Goal: Information Seeking & Learning: Find contact information

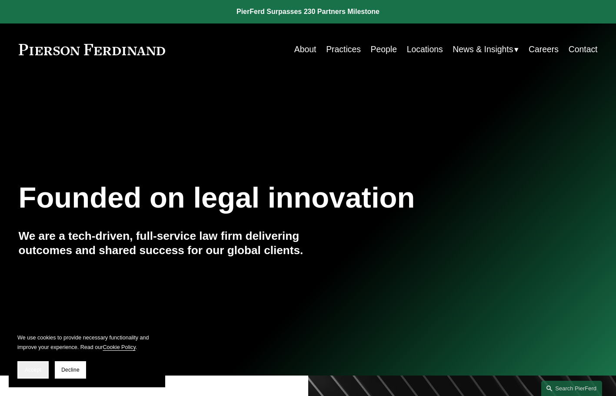
click at [42, 366] on button "Accept" at bounding box center [32, 369] width 31 height 17
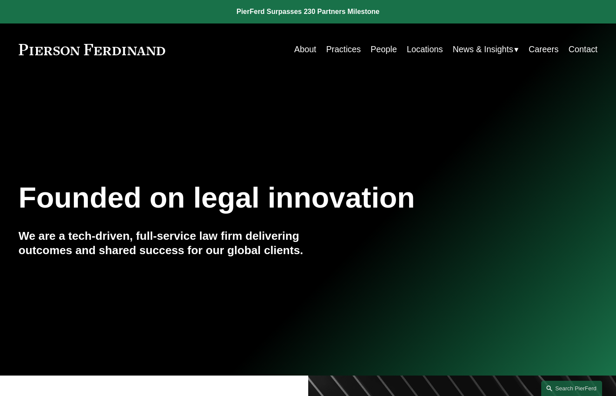
click at [383, 49] on link "People" at bounding box center [384, 49] width 26 height 17
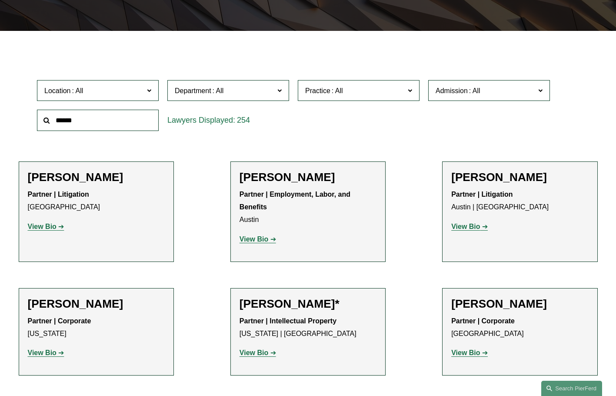
scroll to position [174, 0]
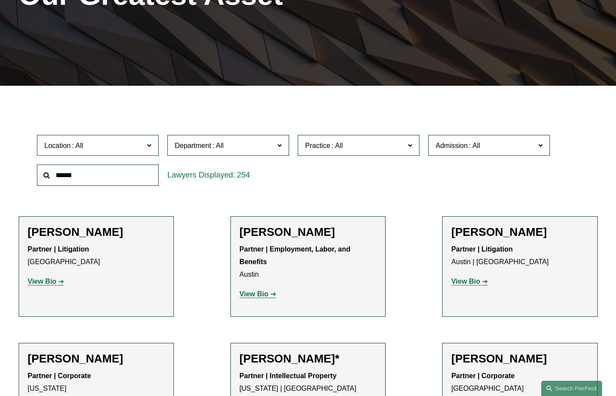
click at [150, 139] on span at bounding box center [149, 144] width 4 height 11
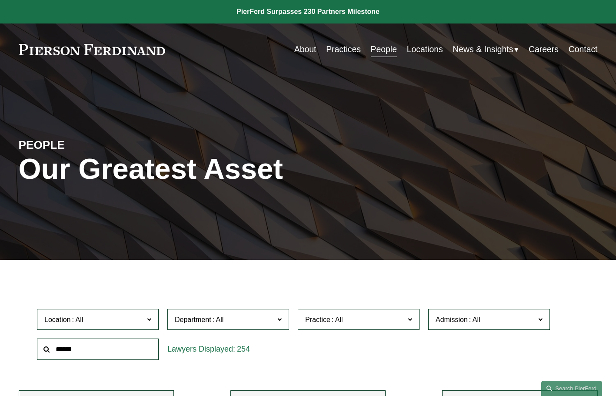
scroll to position [87, 0]
click at [0, 0] on link "Chicago" at bounding box center [0, 0] width 0 height 0
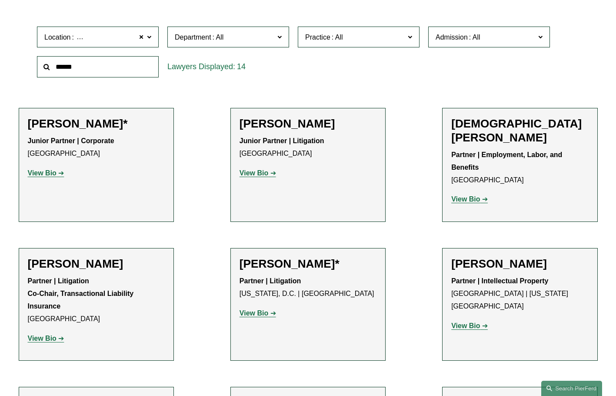
scroll to position [283, 0]
click at [52, 169] on strong "View Bio" at bounding box center [42, 172] width 29 height 7
click at [259, 169] on strong "View Bio" at bounding box center [253, 172] width 29 height 7
click at [477, 195] on strong "View Bio" at bounding box center [465, 198] width 29 height 7
click at [473, 321] on strong "View Bio" at bounding box center [465, 324] width 29 height 7
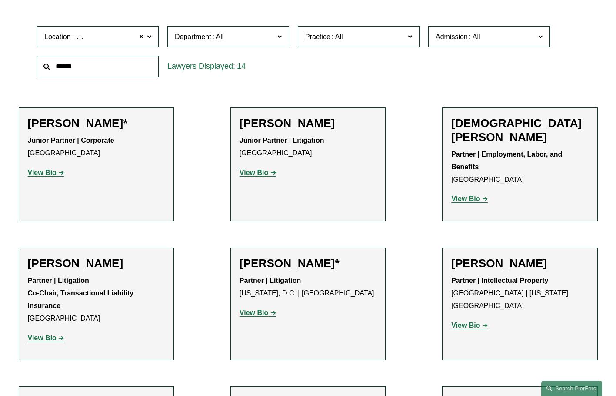
click at [259, 309] on strong "View Bio" at bounding box center [253, 312] width 29 height 7
click at [52, 334] on strong "View Bio" at bounding box center [42, 337] width 29 height 7
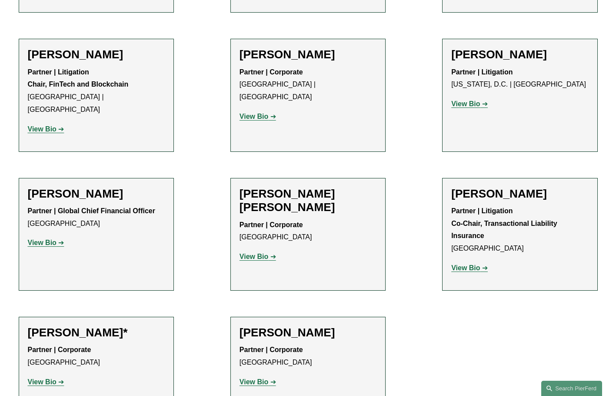
scroll to position [630, 0]
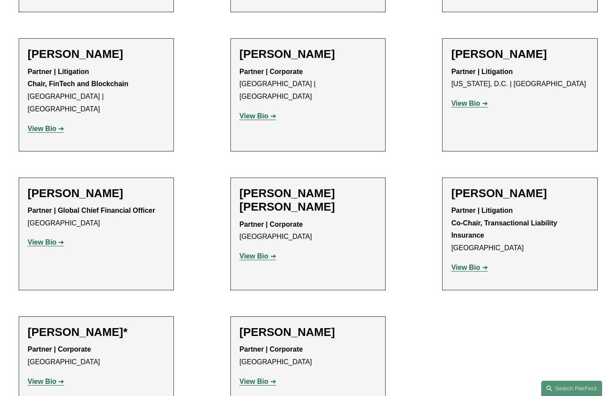
click at [47, 125] on strong "View Bio" at bounding box center [42, 128] width 29 height 7
click at [250, 112] on strong "View Bio" at bounding box center [253, 115] width 29 height 7
click at [466, 100] on strong "View Bio" at bounding box center [465, 103] width 29 height 7
click at [471, 263] on strong "View Bio" at bounding box center [465, 266] width 29 height 7
click at [261, 252] on strong "View Bio" at bounding box center [253, 255] width 29 height 7
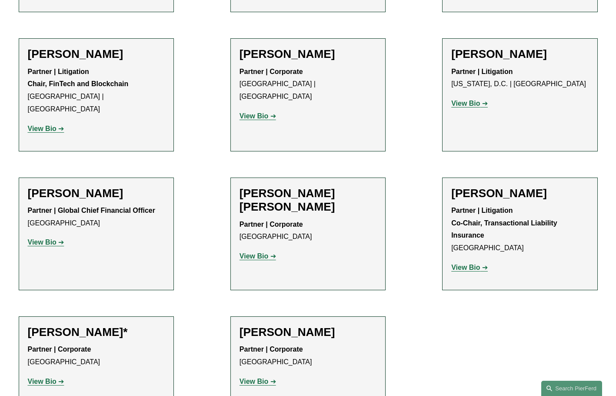
click at [47, 238] on strong "View Bio" at bounding box center [42, 241] width 29 height 7
click at [51, 377] on strong "View Bio" at bounding box center [42, 380] width 29 height 7
click at [250, 377] on strong "View Bio" at bounding box center [253, 380] width 29 height 7
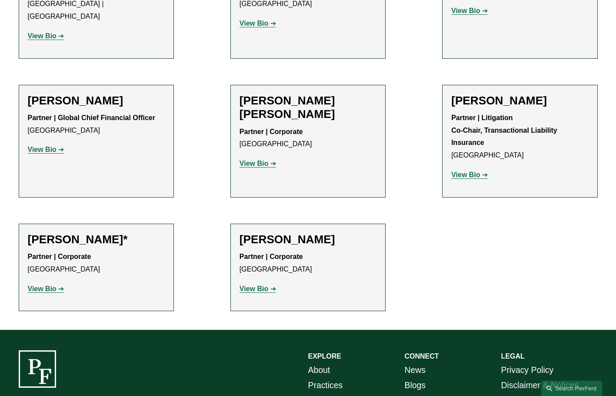
scroll to position [794, 0]
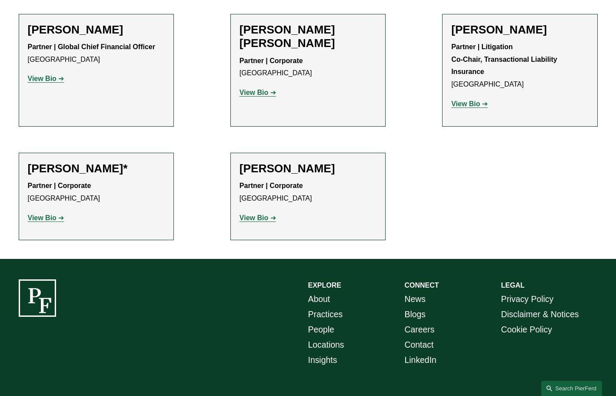
drag, startPoint x: 24, startPoint y: 366, endPoint x: 110, endPoint y: 369, distance: 86.1
copy p "Pierson Ferdinand LLP"
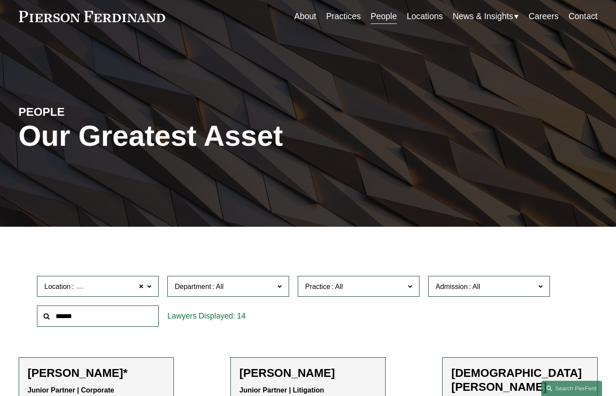
scroll to position [55, 0]
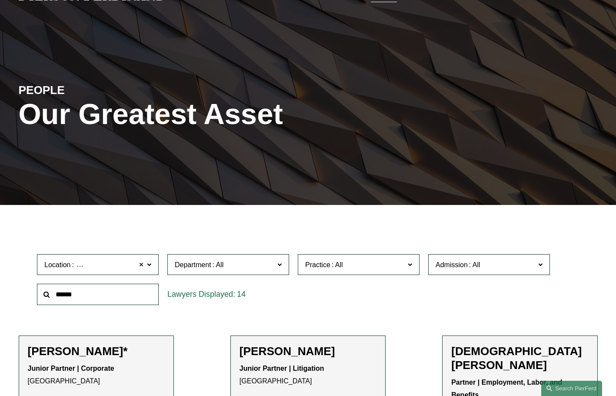
click at [144, 259] on span at bounding box center [141, 264] width 5 height 11
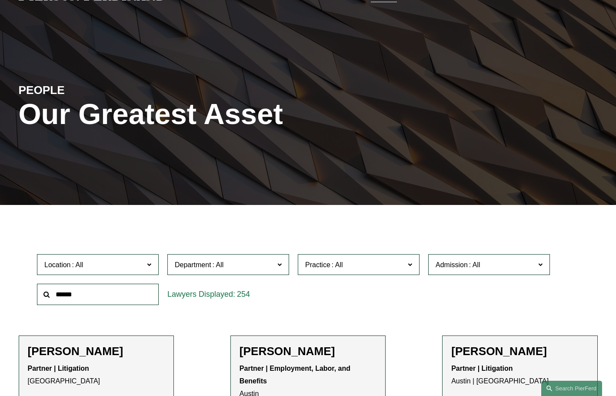
click at [143, 259] on span "Location" at bounding box center [94, 265] width 100 height 12
click at [0, 0] on link "Detroit" at bounding box center [0, 0] width 0 height 0
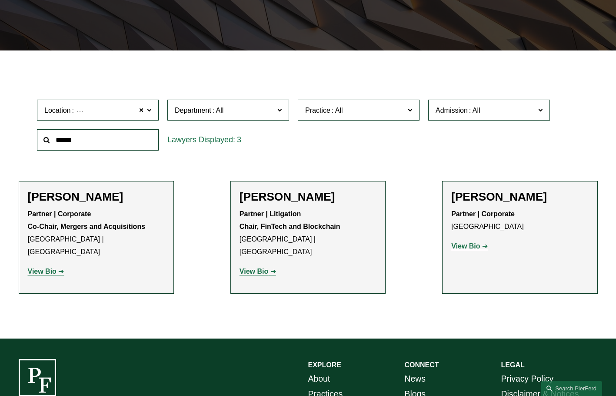
scroll to position [283, 0]
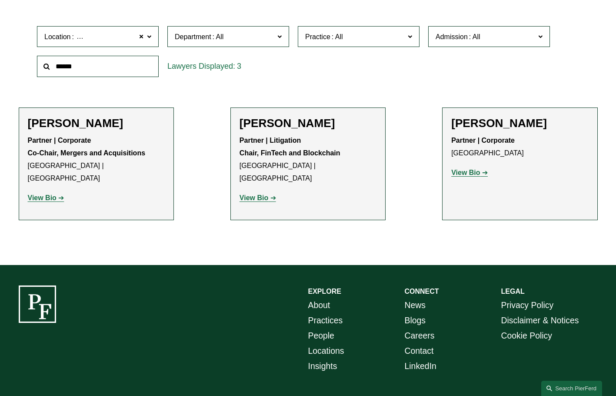
click at [40, 192] on p "View Bio" at bounding box center [96, 198] width 137 height 13
click at [257, 194] on strong "View Bio" at bounding box center [253, 197] width 29 height 7
click at [42, 194] on strong "View Bio" at bounding box center [42, 197] width 29 height 7
click at [462, 169] on strong "View Bio" at bounding box center [465, 172] width 29 height 7
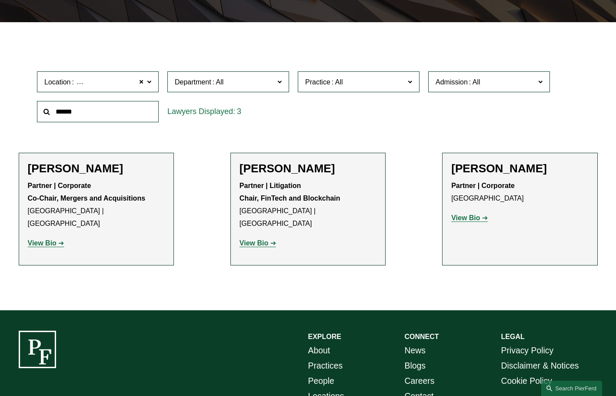
scroll to position [196, 0]
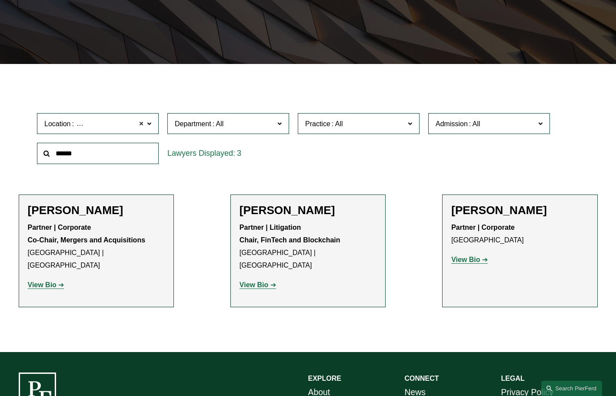
click at [140, 118] on span at bounding box center [141, 123] width 5 height 11
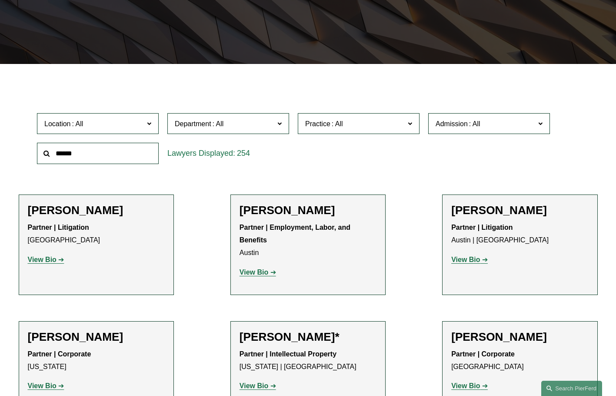
click at [140, 118] on span "Location" at bounding box center [94, 124] width 100 height 12
click at [0, 0] on link "[US_STATE]" at bounding box center [0, 0] width 0 height 0
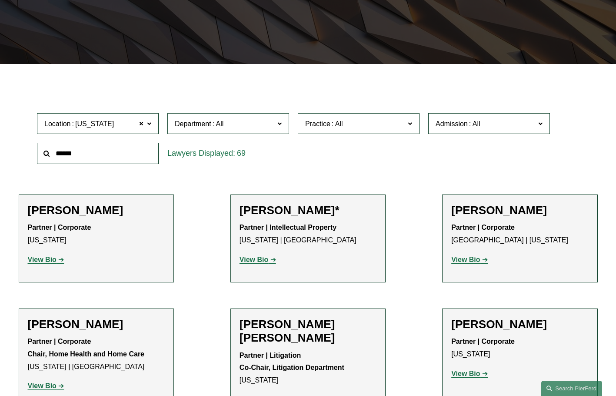
click at [278, 117] on span at bounding box center [279, 122] width 4 height 11
click at [336, 143] on div "Location New York New York All Atlanta Austin Boston Charlotte Chicago Cincinna…" at bounding box center [308, 139] width 551 height 60
click at [408, 117] on span at bounding box center [410, 122] width 4 height 11
click at [0, 0] on link "Construction and Design Professional" at bounding box center [0, 0] width 0 height 0
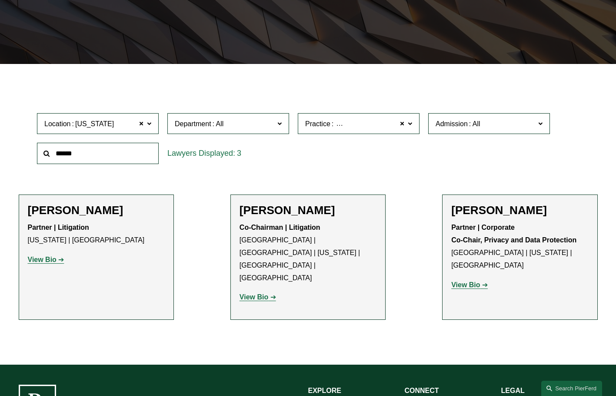
click at [405, 113] on label "Practice Construction and Design Professional" at bounding box center [359, 123] width 122 height 21
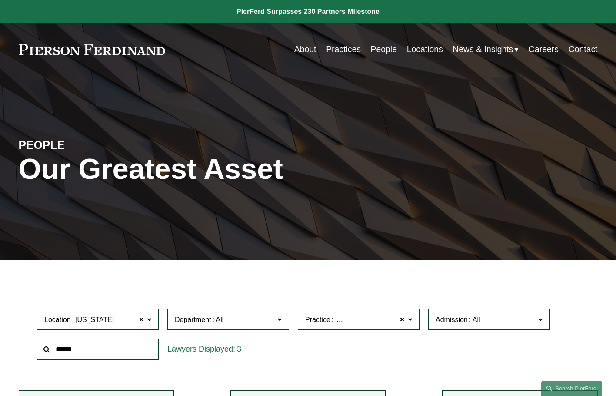
click at [0, 0] on link "All" at bounding box center [0, 0] width 0 height 0
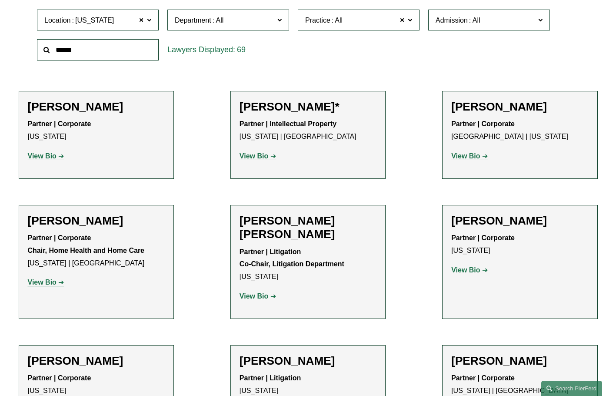
scroll to position [369, 0]
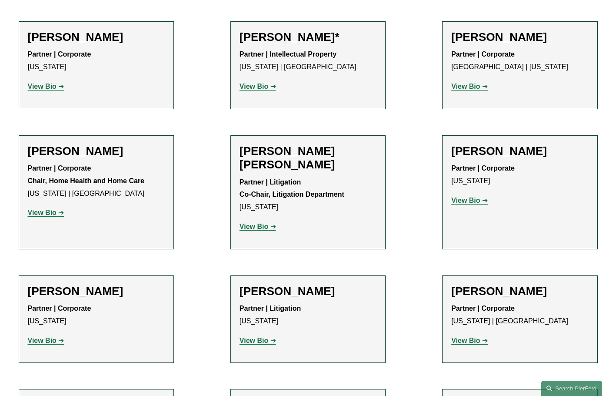
click at [47, 83] on strong "View Bio" at bounding box center [42, 86] width 29 height 7
click at [252, 83] on strong "View Bio" at bounding box center [253, 86] width 29 height 7
click at [482, 83] on link "View Bio" at bounding box center [469, 86] width 37 height 7
click at [469, 196] on strong "View Bio" at bounding box center [465, 199] width 29 height 7
click at [249, 223] on strong "View Bio" at bounding box center [253, 226] width 29 height 7
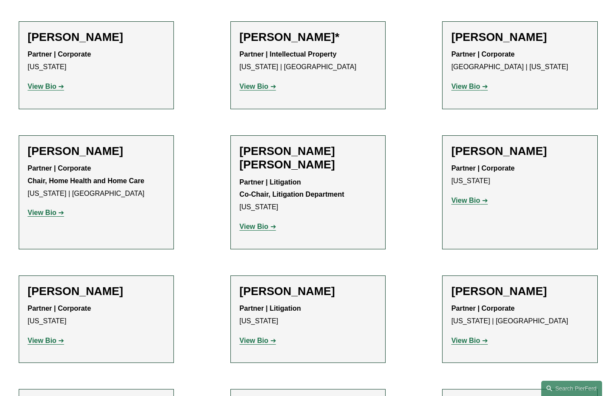
click at [49, 209] on strong "View Bio" at bounding box center [42, 212] width 29 height 7
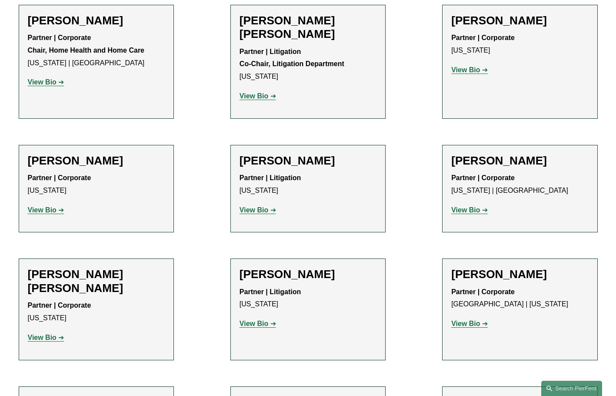
scroll to position [586, 0]
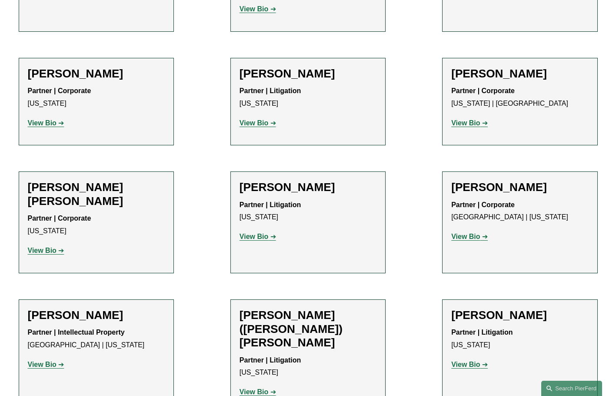
click at [52, 119] on strong "View Bio" at bounding box center [42, 122] width 29 height 7
click at [255, 119] on strong "View Bio" at bounding box center [253, 122] width 29 height 7
click at [469, 119] on strong "View Bio" at bounding box center [465, 122] width 29 height 7
click at [467, 233] on strong "View Bio" at bounding box center [465, 236] width 29 height 7
click at [259, 233] on strong "View Bio" at bounding box center [253, 236] width 29 height 7
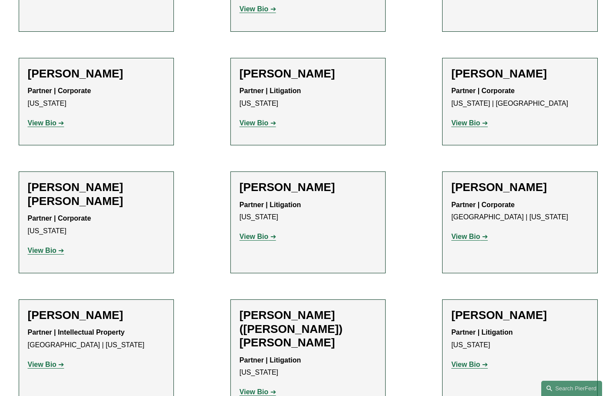
click at [43, 246] on strong "View Bio" at bounding box center [42, 249] width 29 height 7
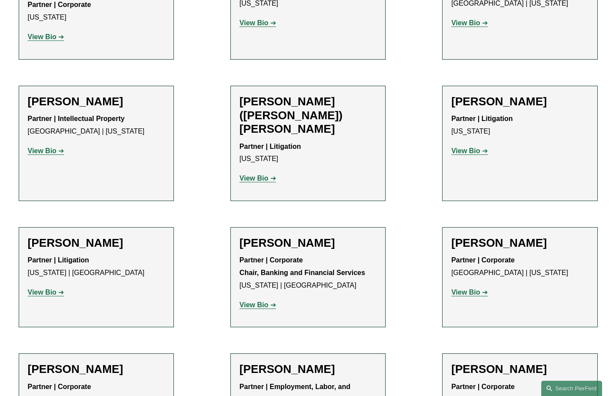
scroll to position [803, 0]
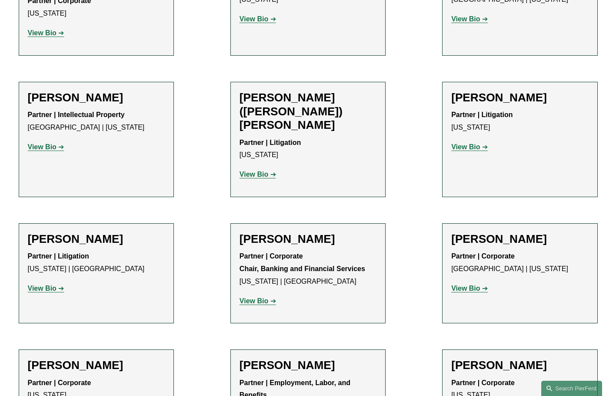
click at [48, 143] on strong "View Bio" at bounding box center [42, 146] width 29 height 7
click at [259, 170] on strong "View Bio" at bounding box center [253, 173] width 29 height 7
drag, startPoint x: 461, startPoint y: 102, endPoint x: 461, endPoint y: 109, distance: 6.5
click at [461, 143] on strong "View Bio" at bounding box center [465, 146] width 29 height 7
click at [470, 284] on strong "View Bio" at bounding box center [465, 287] width 29 height 7
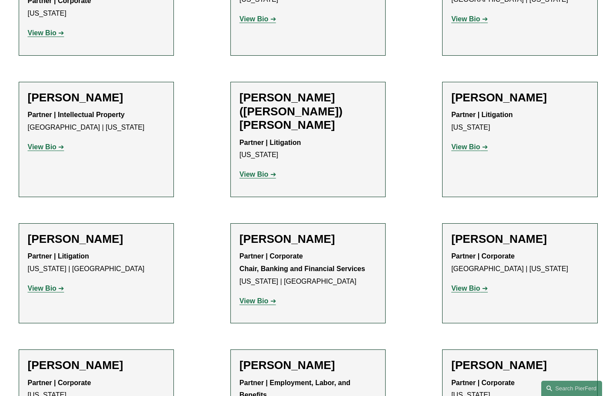
click at [260, 297] on strong "View Bio" at bounding box center [253, 300] width 29 height 7
click at [43, 284] on strong "View Bio" at bounding box center [42, 287] width 29 height 7
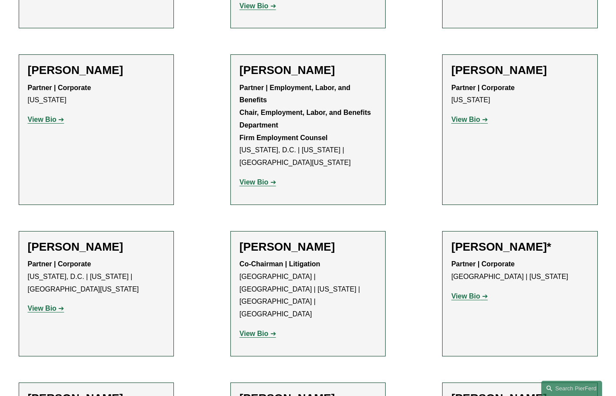
scroll to position [1107, 0]
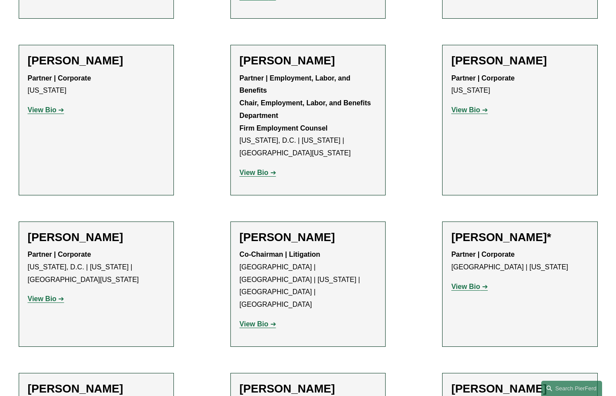
click at [49, 106] on strong "View Bio" at bounding box center [42, 109] width 29 height 7
click at [246, 169] on strong "View Bio" at bounding box center [253, 172] width 29 height 7
click at [462, 106] on strong "View Bio" at bounding box center [465, 109] width 29 height 7
click at [482, 283] on link "View Bio" at bounding box center [469, 286] width 37 height 7
click at [264, 320] on strong "View Bio" at bounding box center [253, 323] width 29 height 7
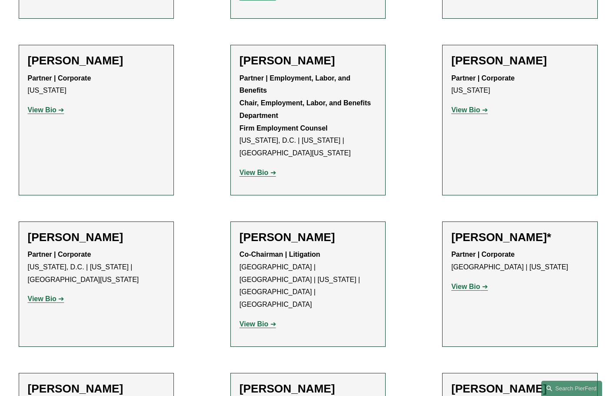
click at [48, 295] on strong "View Bio" at bounding box center [42, 298] width 29 height 7
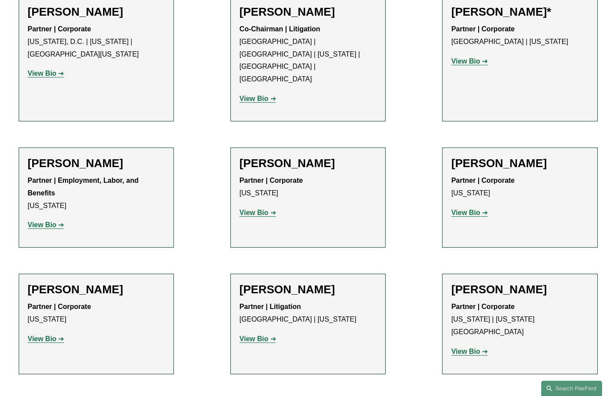
scroll to position [1368, 0]
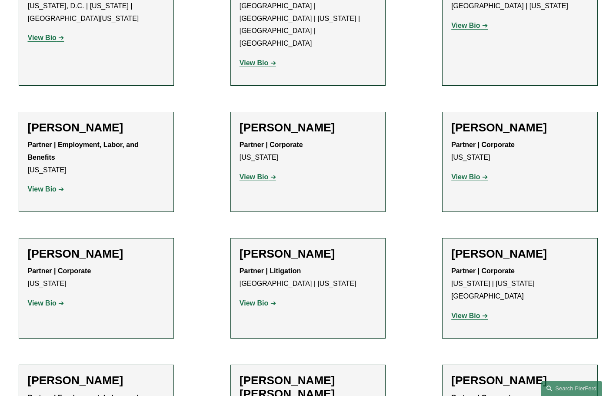
click at [44, 185] on strong "View Bio" at bounding box center [42, 188] width 29 height 7
click at [252, 173] on strong "View Bio" at bounding box center [253, 176] width 29 height 7
click at [473, 173] on strong "View Bio" at bounding box center [465, 176] width 29 height 7
drag, startPoint x: 481, startPoint y: 210, endPoint x: 478, endPoint y: 205, distance: 5.7
click at [478, 309] on p "View Bio" at bounding box center [519, 315] width 137 height 13
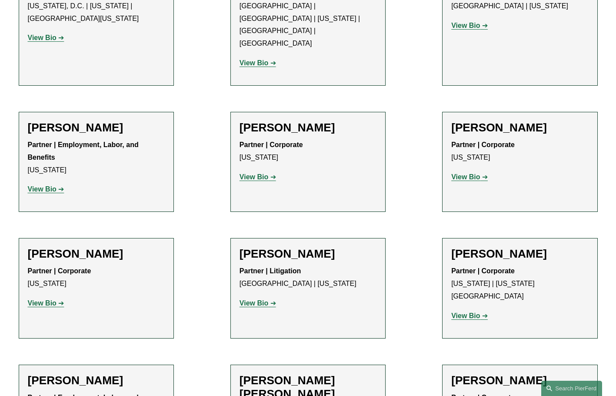
drag, startPoint x: 263, startPoint y: 205, endPoint x: 78, endPoint y: 217, distance: 185.5
click at [262, 299] on strong "View Bio" at bounding box center [253, 302] width 29 height 7
click at [50, 299] on strong "View Bio" at bounding box center [42, 302] width 29 height 7
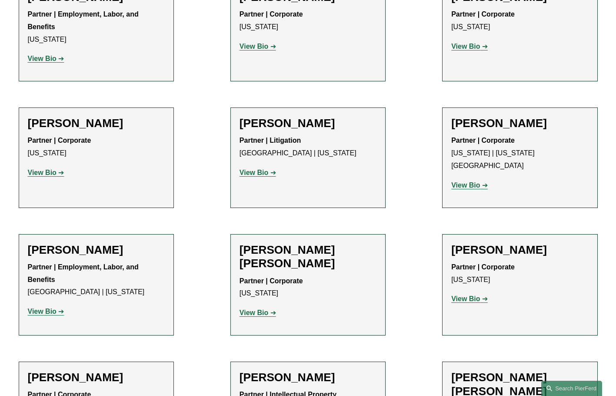
scroll to position [1586, 0]
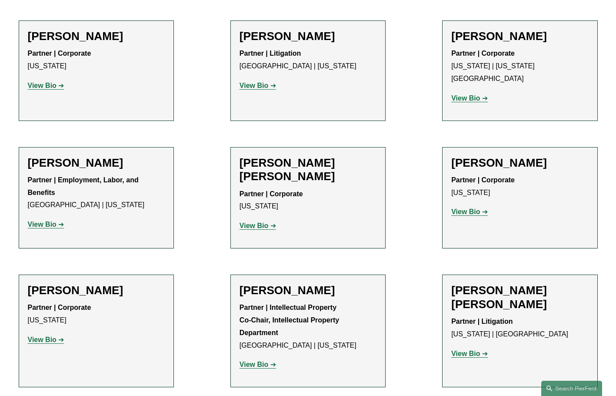
click at [47, 220] on strong "View Bio" at bounding box center [42, 223] width 29 height 7
click at [249, 222] on strong "View Bio" at bounding box center [253, 225] width 29 height 7
click at [465, 208] on strong "View Bio" at bounding box center [465, 211] width 29 height 7
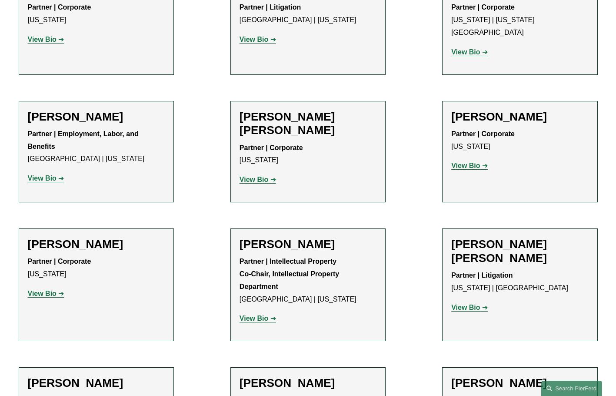
scroll to position [1716, 0]
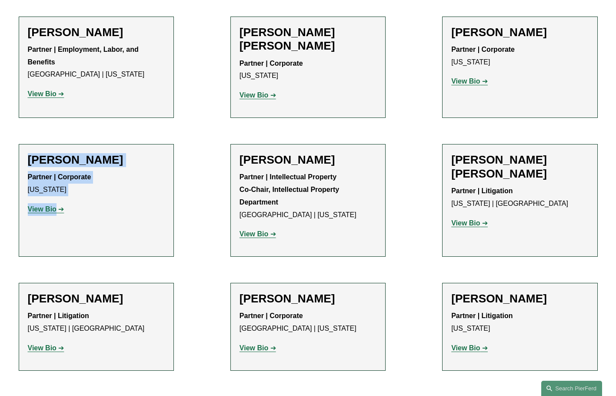
copy div "Michael Kar Partner | Corporate New York View Bio"
drag, startPoint x: 25, startPoint y: 46, endPoint x: 133, endPoint y: 100, distance: 120.9
click at [133, 144] on li "Michael Kar Partner | Corporate New York View Bio Location: New York; Departmen…" at bounding box center [96, 200] width 155 height 113
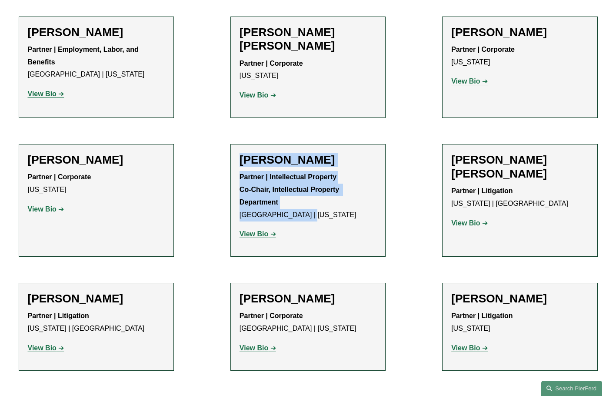
drag, startPoint x: 239, startPoint y: 43, endPoint x: 349, endPoint y: 100, distance: 124.0
click at [349, 144] on li "Christopher R. Kinkade Partner | Intellectual Property Co-Chair, Intellectual P…" at bounding box center [307, 200] width 155 height 113
copy div "Christopher R. Kinkade Partner | Intellectual Property Co-Chair, Intellectual P…"
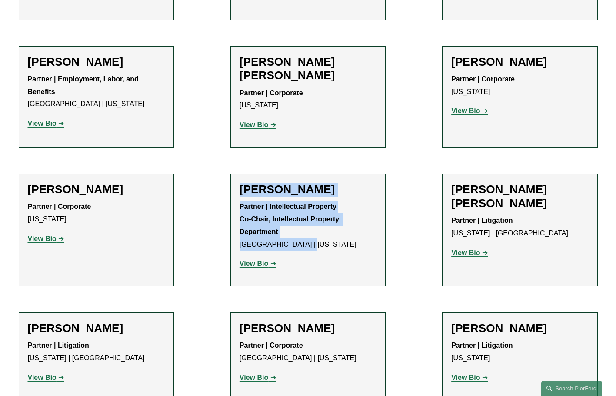
scroll to position [1672, 0]
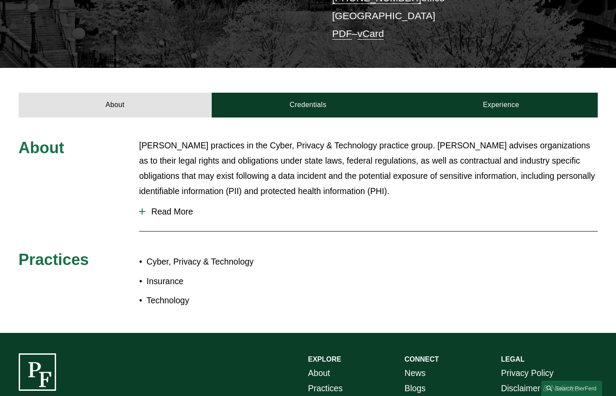
scroll to position [304, 0]
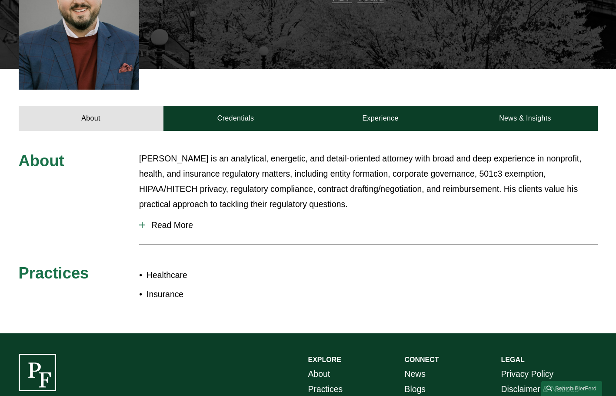
scroll to position [304, 0]
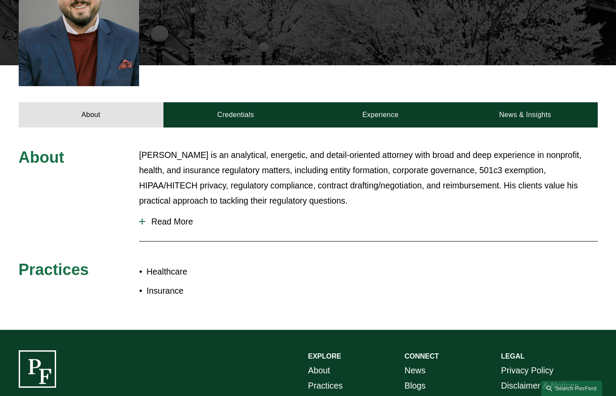
click at [139, 218] on div at bounding box center [142, 221] width 6 height 6
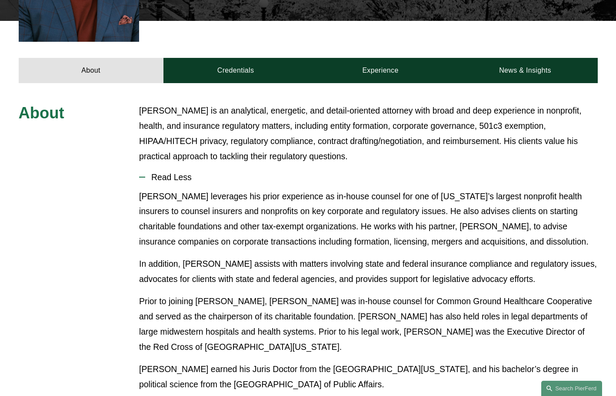
scroll to position [435, 0]
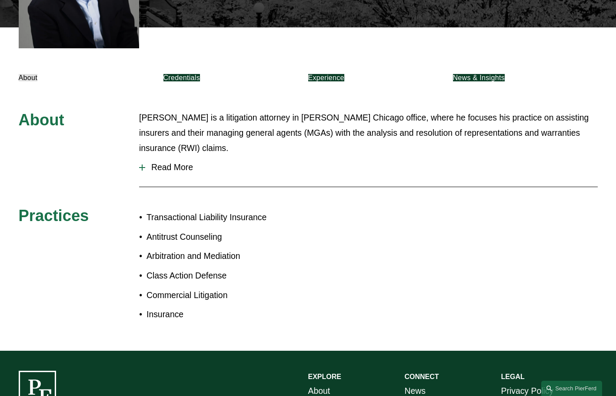
scroll to position [435, 0]
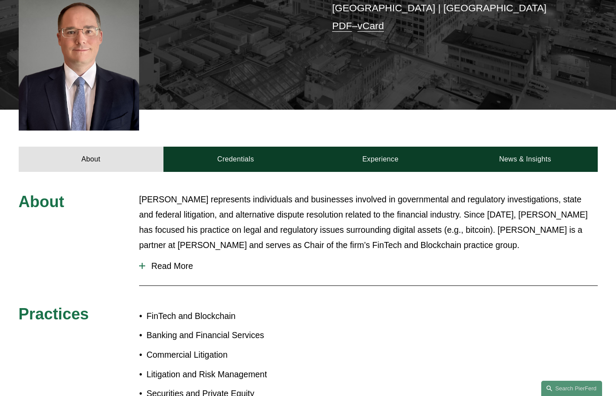
scroll to position [348, 0]
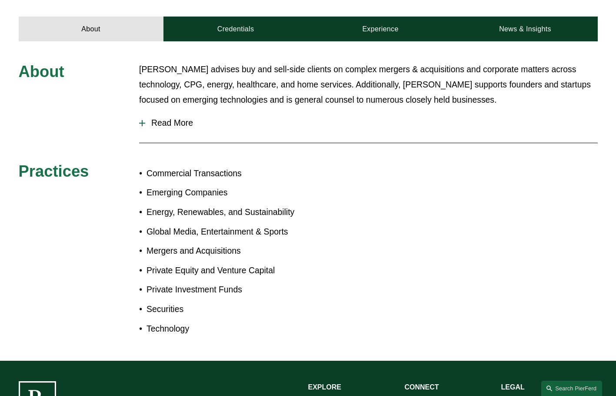
scroll to position [391, 0]
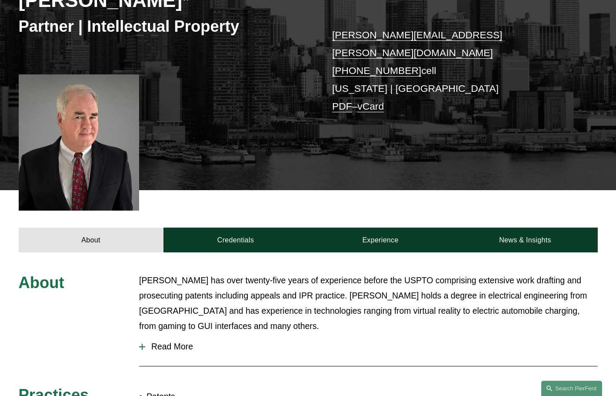
scroll to position [304, 0]
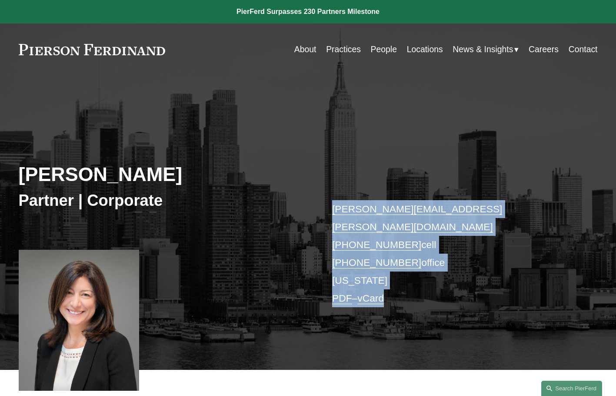
drag, startPoint x: 311, startPoint y: 179, endPoint x: 416, endPoint y: 257, distance: 130.4
click at [416, 257] on div "[PERSON_NAME] Partner | Corporate [PERSON_NAME][EMAIL_ADDRESS][PERSON_NAME][DOM…" at bounding box center [308, 241] width 616 height 256
copy div "[PERSON_NAME][EMAIL_ADDRESS][PERSON_NAME][DOMAIN_NAME] [PHONE_NUMBER] cell [PHO…"
copy h2 "Cathleen Allen"
drag, startPoint x: 20, startPoint y: 150, endPoint x: 203, endPoint y: 163, distance: 183.0
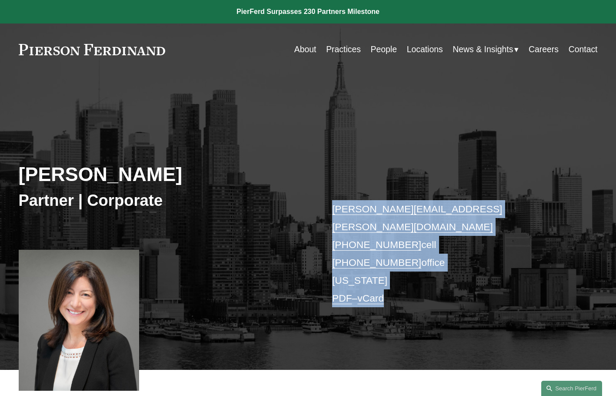
click at [203, 163] on div "Cathleen Allen Partner | Corporate cathleen.allen@pierferd.com +1.631.327.6778 …" at bounding box center [308, 241] width 616 height 256
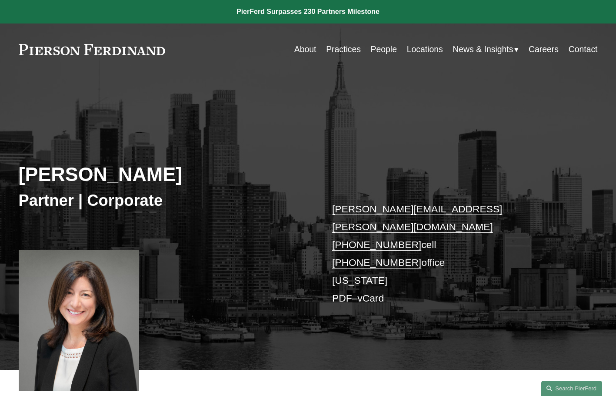
click at [253, 190] on h3 "Partner | Corporate" at bounding box center [163, 200] width 289 height 20
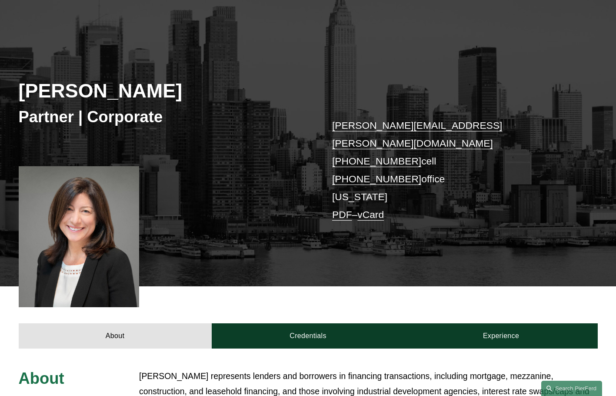
scroll to position [87, 0]
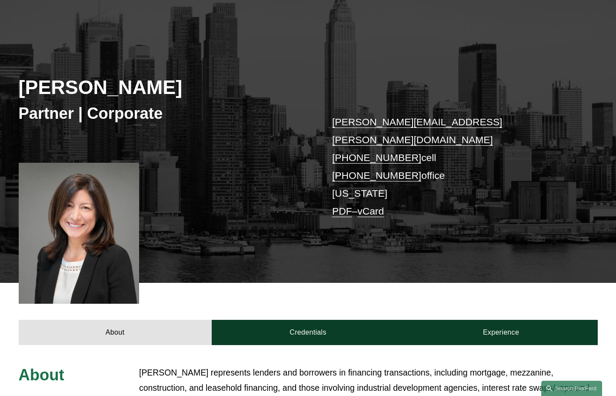
click at [194, 196] on div "Cathleen Allen Partner | Corporate cathleen.allen@pierferd.com +1.631.327.6778 …" at bounding box center [308, 154] width 616 height 256
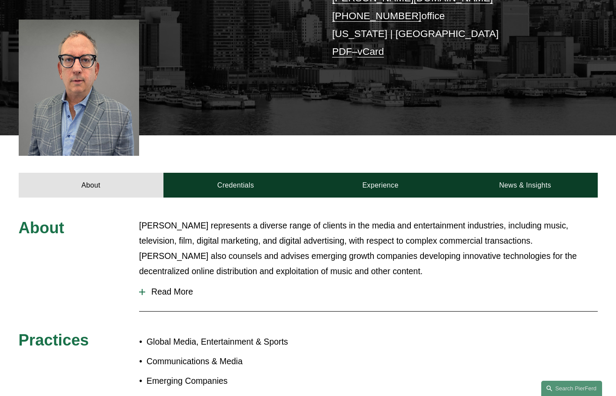
scroll to position [261, 0]
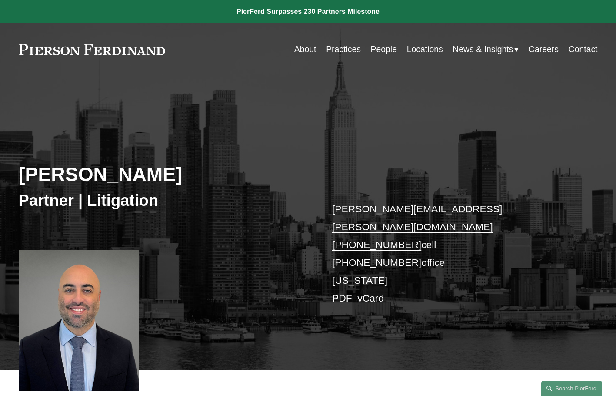
drag, startPoint x: 17, startPoint y: 146, endPoint x: 260, endPoint y: 153, distance: 243.9
click at [259, 150] on div "Matthew C. DeFrancesco Partner | Litigation matthew.defrancesco@pierferd.com +1…" at bounding box center [308, 241] width 616 height 256
copy h2 "Matthew C. DeFrancesco"
drag, startPoint x: 399, startPoint y: 139, endPoint x: 399, endPoint y: 150, distance: 10.9
click at [399, 139] on div "Matthew C. DeFrancesco Partner | Litigation matthew.defrancesco@pierferd.com +1…" at bounding box center [308, 241] width 616 height 256
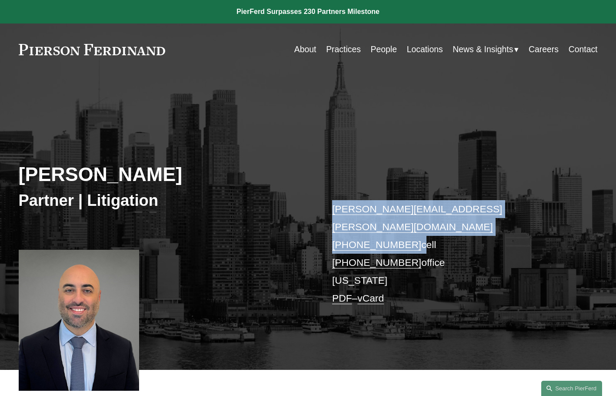
drag, startPoint x: 326, startPoint y: 186, endPoint x: 408, endPoint y: 213, distance: 86.2
click at [408, 213] on div "Matthew C. DeFrancesco Partner | Litigation matthew.defrancesco@pierferd.com +1…" at bounding box center [308, 241] width 616 height 256
copy p "matthew.defrancesco@pierferd.com +1.914.299.1139"
click at [332, 133] on div "Matthew C. DeFrancesco Partner | Litigation matthew.defrancesco@pierferd.com +1…" at bounding box center [308, 241] width 616 height 256
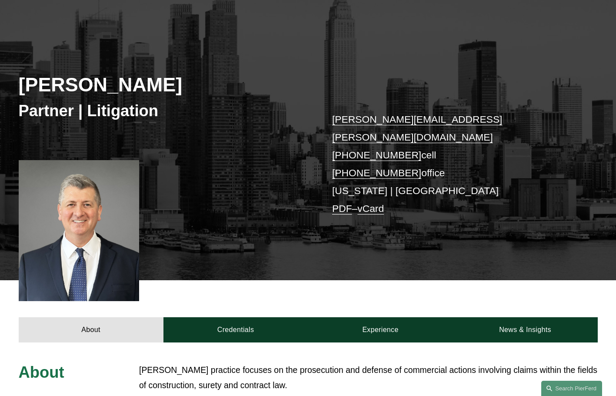
scroll to position [43, 0]
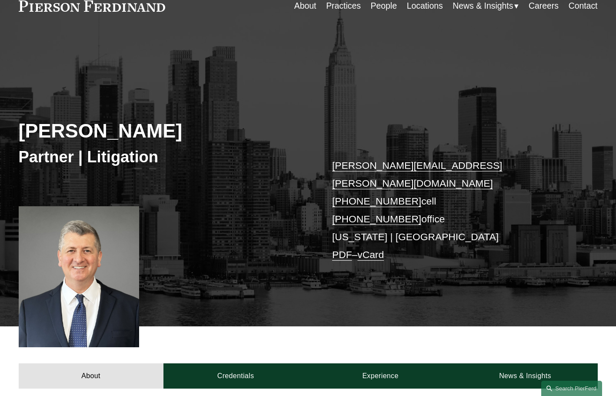
copy h2 "Michael C. Delaney"
drag, startPoint x: 4, startPoint y: 104, endPoint x: 205, endPoint y: 103, distance: 201.2
click at [205, 103] on div "Michael C. Delaney Partner | Litigation michael.delaney@pierferd.com +1.973.652…" at bounding box center [308, 198] width 616 height 256
drag, startPoint x: 318, startPoint y: 141, endPoint x: 405, endPoint y: 182, distance: 95.7
click at [405, 182] on div "Michael C. Delaney Partner | Litigation michael.delaney@pierferd.com +1.973.652…" at bounding box center [308, 198] width 616 height 256
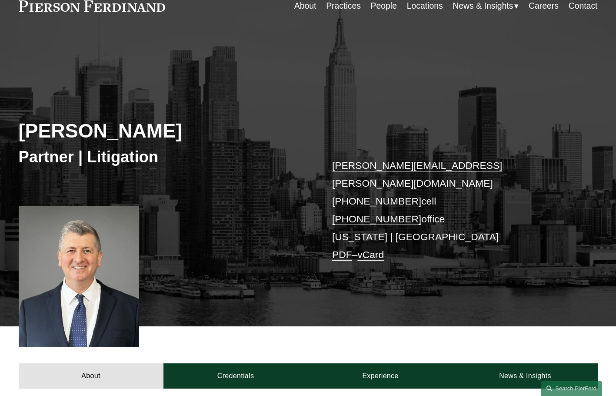
copy div "michael.delaney@pierferd.com +1.973.652.7082 cell +1.917.914.2997"
click at [304, 119] on h2 "Michael C. Delaney" at bounding box center [163, 130] width 289 height 23
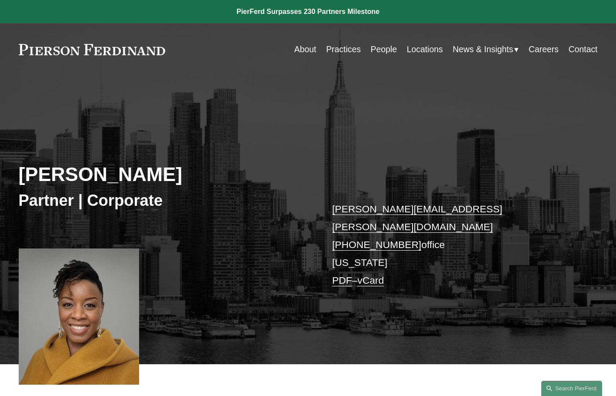
click at [306, 117] on div "[PERSON_NAME] Partner | Corporate [PERSON_NAME][EMAIL_ADDRESS][PERSON_NAME][DOM…" at bounding box center [308, 238] width 616 height 251
